Goal: Navigation & Orientation: Find specific page/section

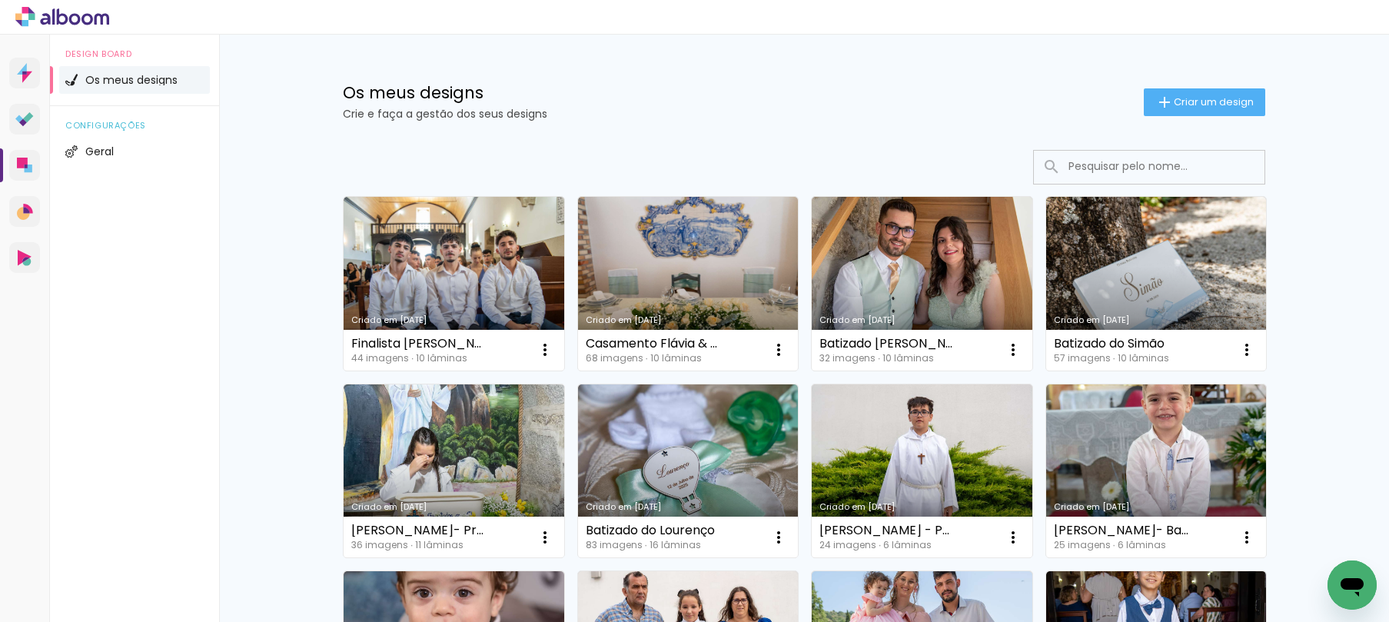
click at [48, 19] on icon at bounding box center [45, 19] width 10 height 12
click at [1274, 125] on div "Os meus designs Crie e faça a gestão dos seus designs Criar um design" at bounding box center [803, 85] width 999 height 100
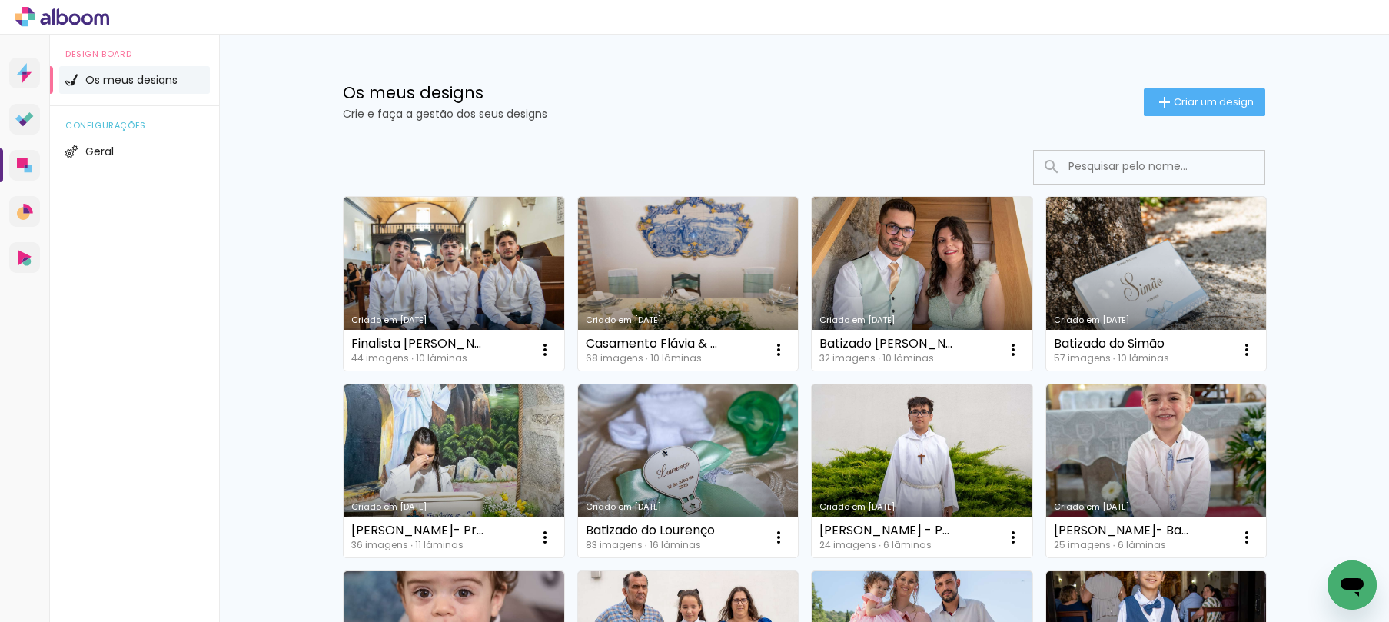
click at [93, 18] on icon at bounding box center [62, 17] width 94 height 20
